Goal: Task Accomplishment & Management: Use online tool/utility

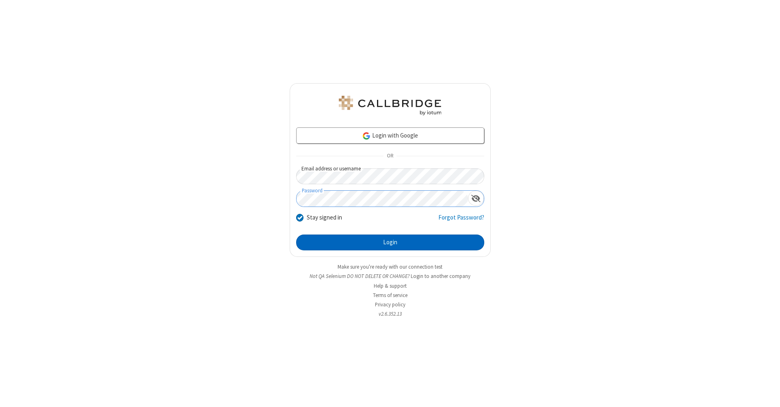
click at [390, 243] on button "Login" at bounding box center [390, 243] width 188 height 16
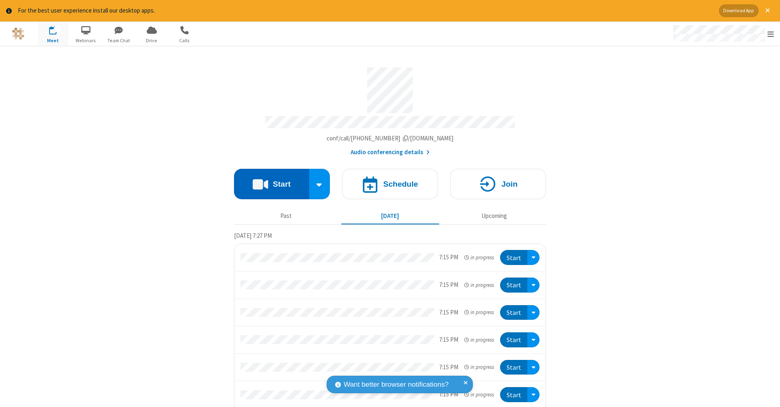
click at [268, 180] on button "Start" at bounding box center [271, 184] width 75 height 30
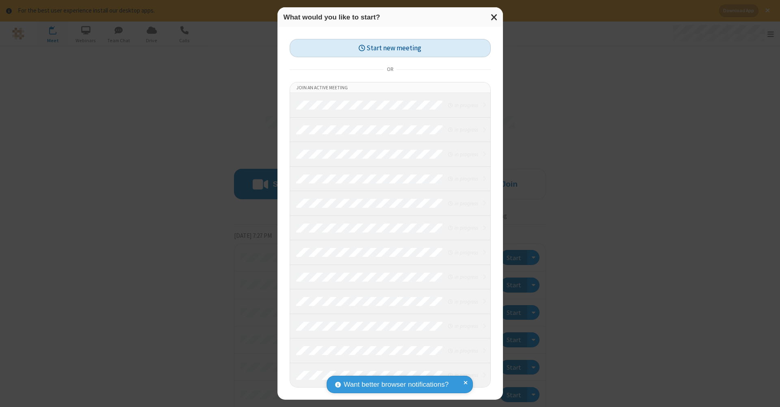
click at [390, 48] on button "Start new meeting" at bounding box center [390, 48] width 201 height 18
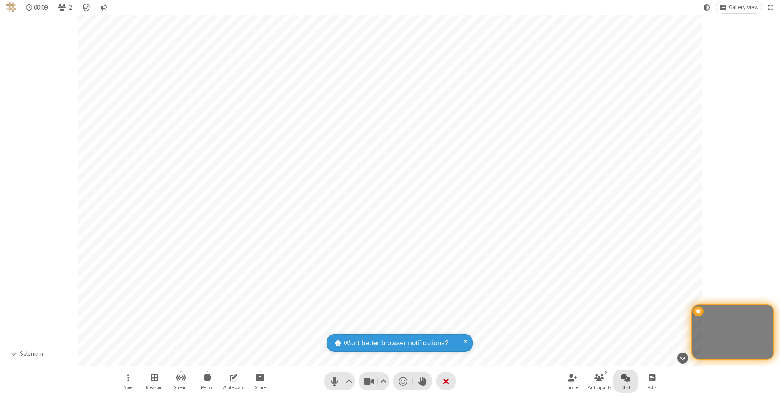
click at [625, 377] on span "Open chat" at bounding box center [626, 377] width 10 height 10
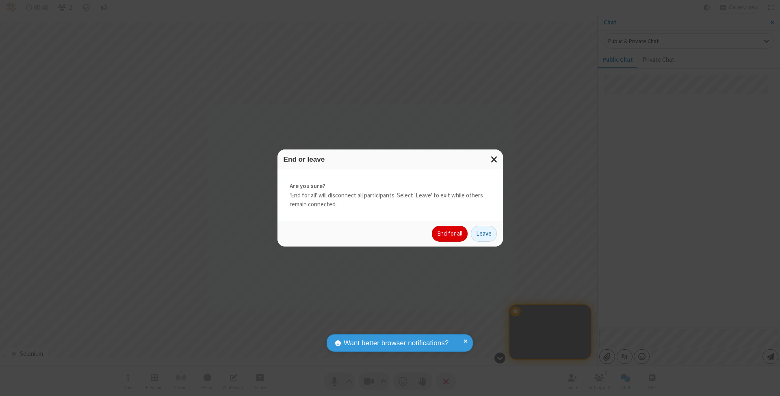
click at [450, 233] on button "End for all" at bounding box center [450, 234] width 36 height 16
